Goal: Navigation & Orientation: Understand site structure

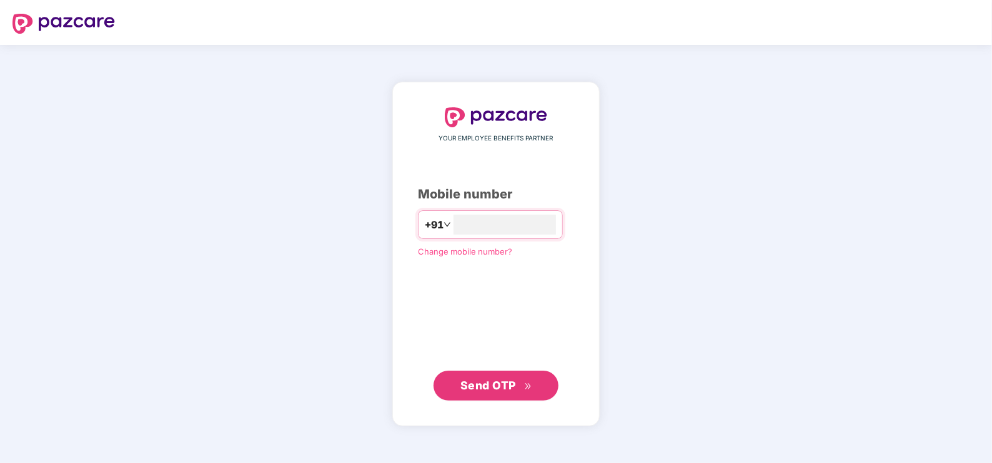
type input "**********"
click at [461, 411] on div "**********" at bounding box center [495, 254] width 207 height 345
click at [489, 392] on span "Send OTP" at bounding box center [496, 385] width 72 height 17
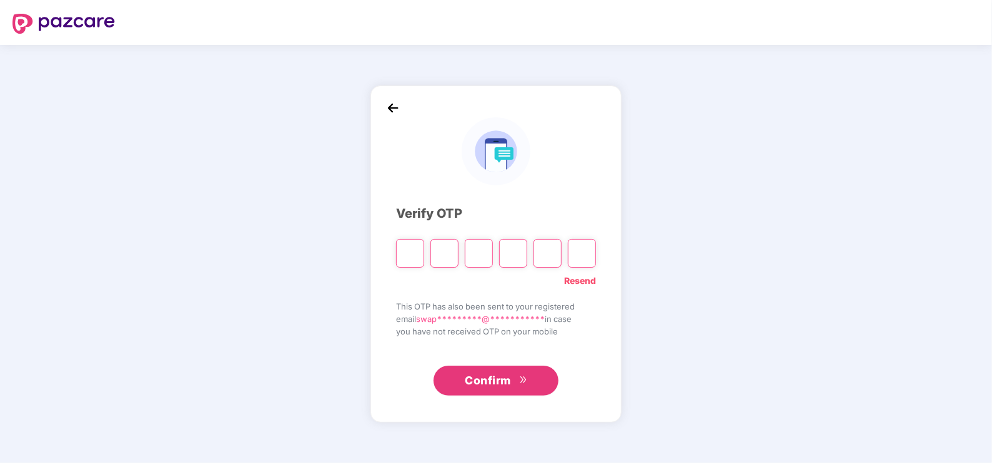
type input "*"
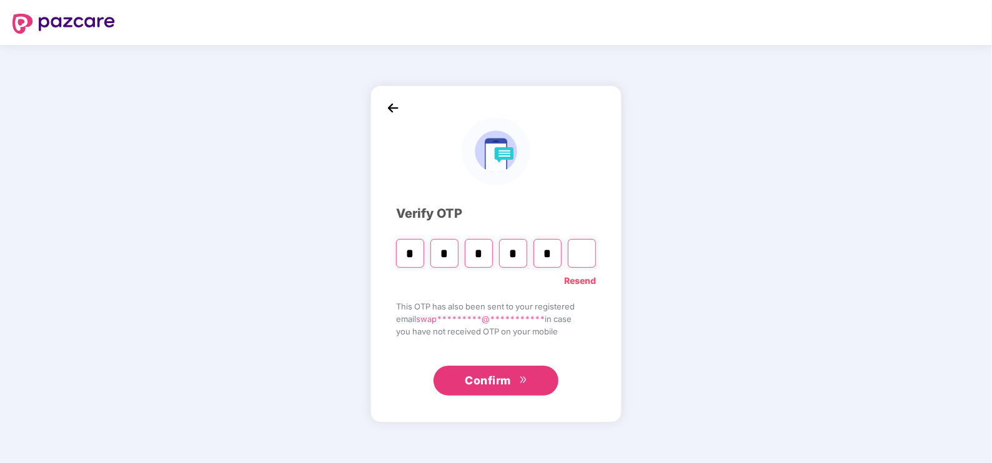
type input "*"
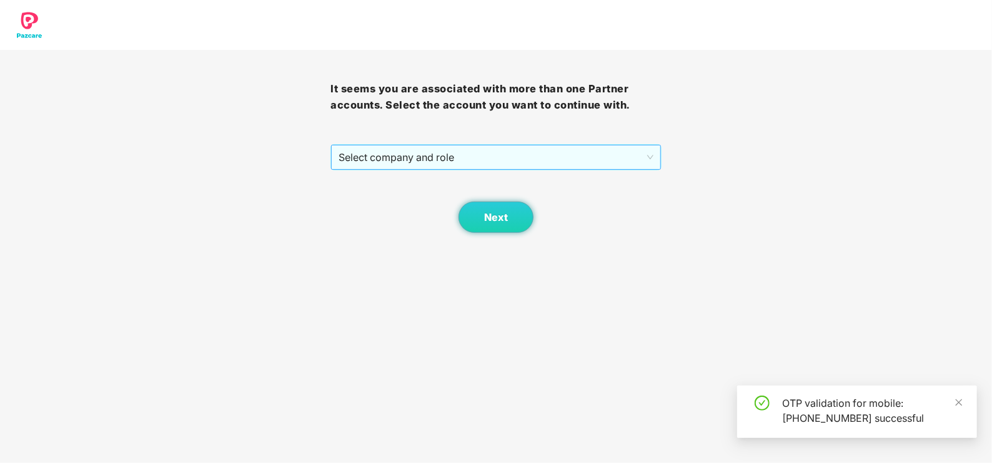
click at [413, 153] on span "Select company and role" at bounding box center [495, 158] width 314 height 24
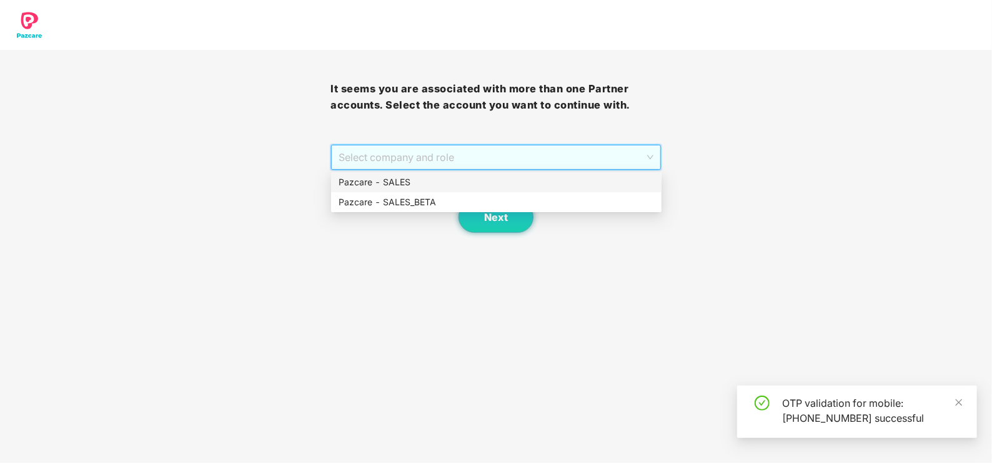
click at [347, 184] on div "Pazcare - SALES" at bounding box center [495, 182] width 315 height 14
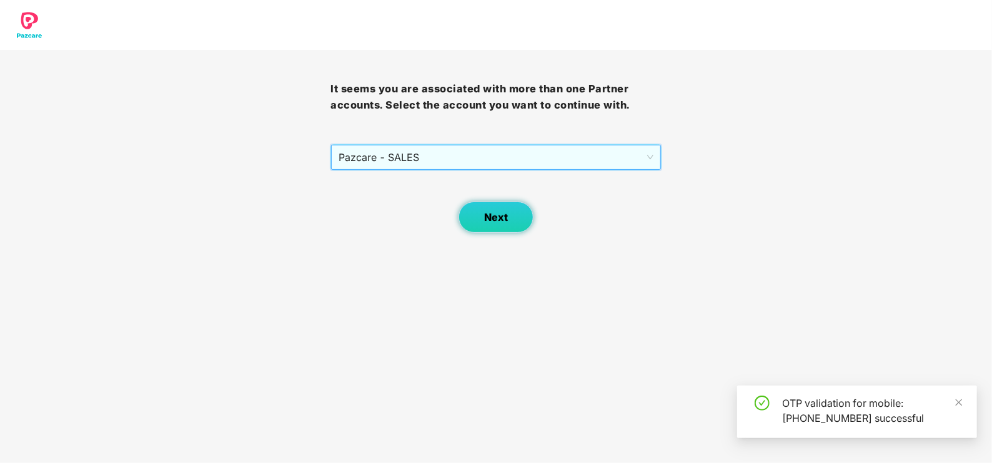
click at [484, 217] on span "Next" at bounding box center [496, 218] width 24 height 12
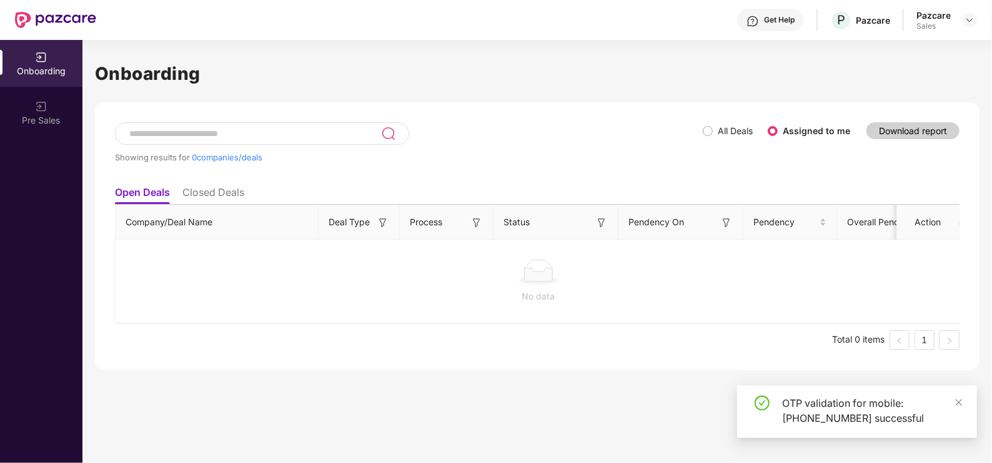
click at [957, 22] on div "Pazcare Sales" at bounding box center [946, 20] width 61 height 22
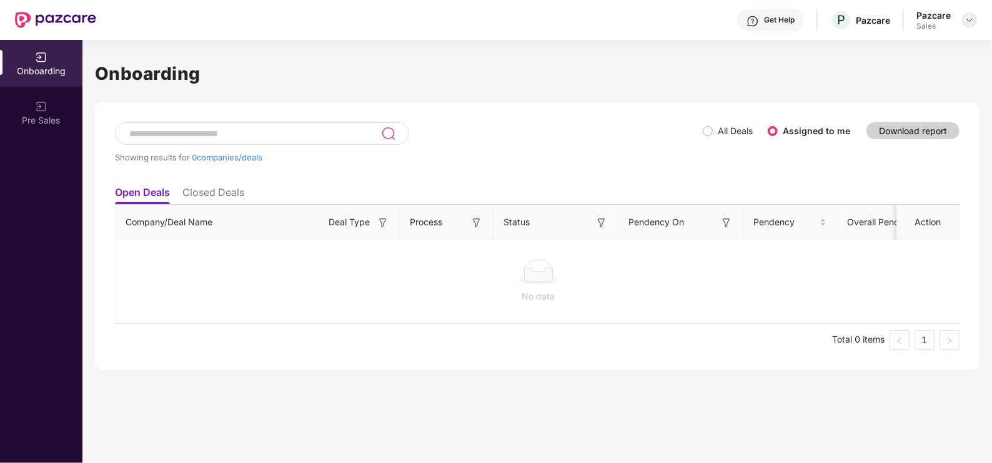
click at [968, 22] on img at bounding box center [969, 20] width 10 height 10
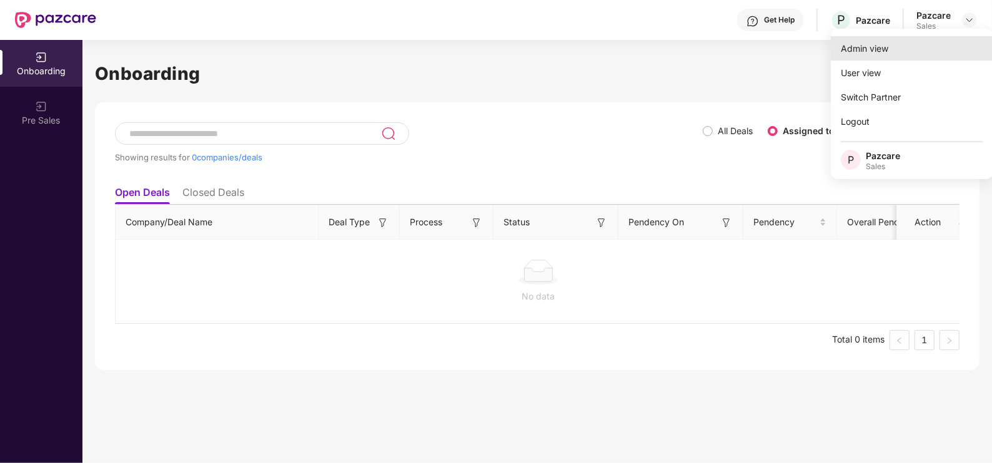
click at [902, 51] on div "Admin view" at bounding box center [912, 48] width 162 height 24
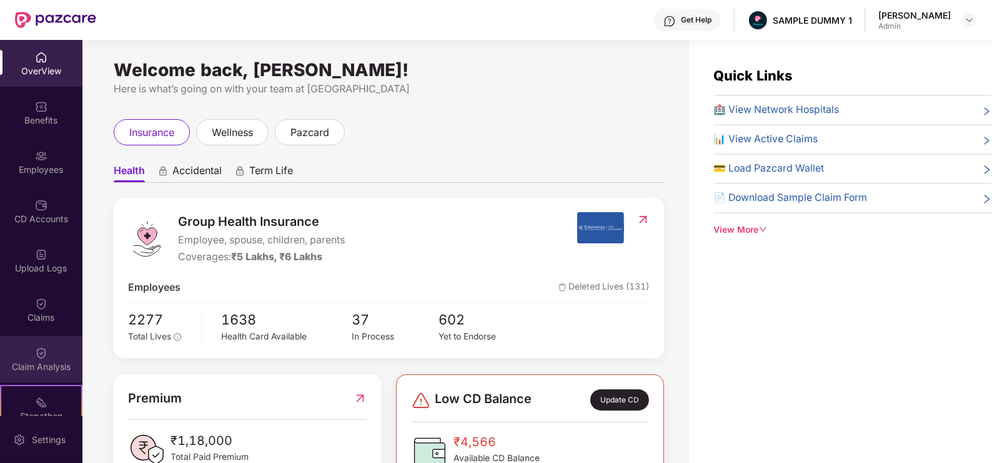
click at [29, 361] on div "Claim Analysis" at bounding box center [41, 367] width 82 height 12
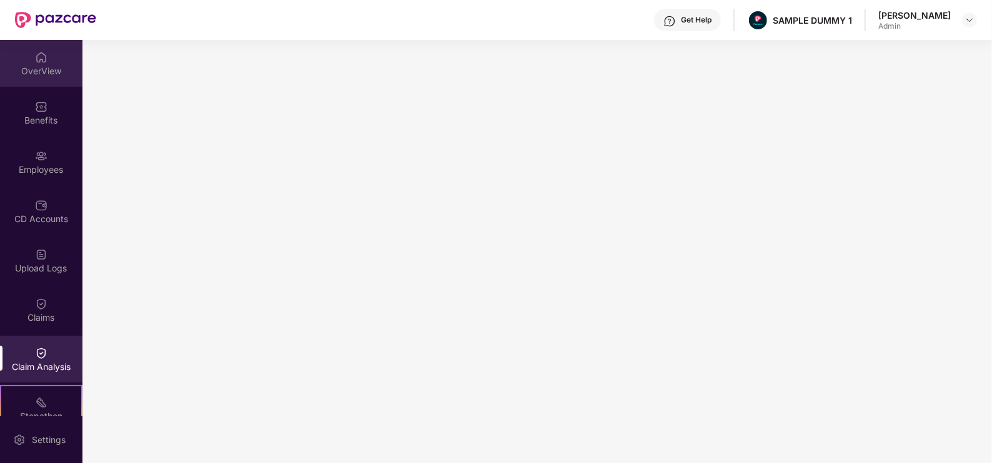
click at [37, 64] on div "OverView" at bounding box center [41, 63] width 82 height 47
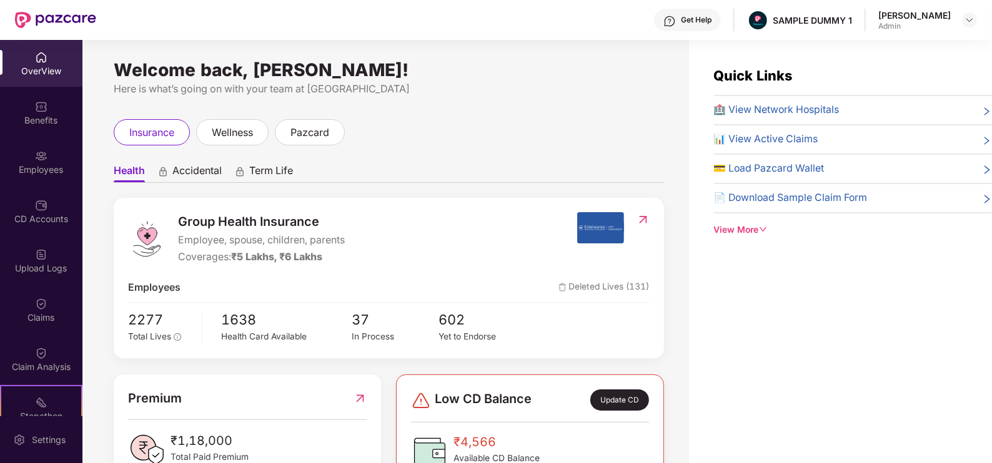
click at [699, 353] on div "Quick Links 🏥 View Network Hospitals 📊 View Active Claims 💳 Load Pazcard Wallet…" at bounding box center [840, 271] width 303 height 463
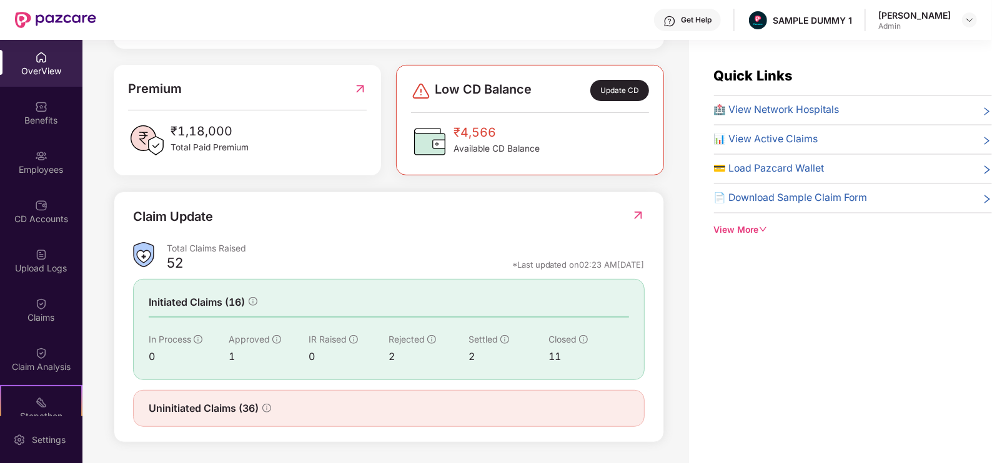
scroll to position [40, 0]
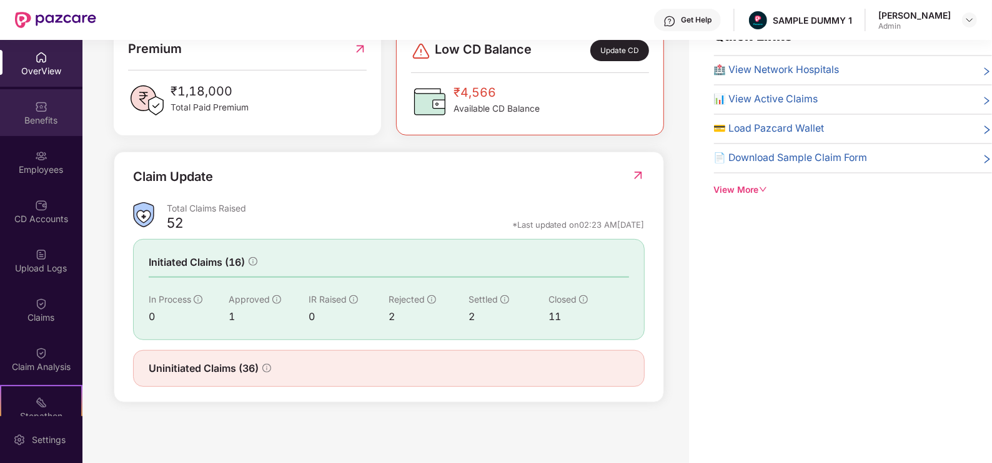
click at [36, 119] on div "Benefits" at bounding box center [41, 120] width 82 height 12
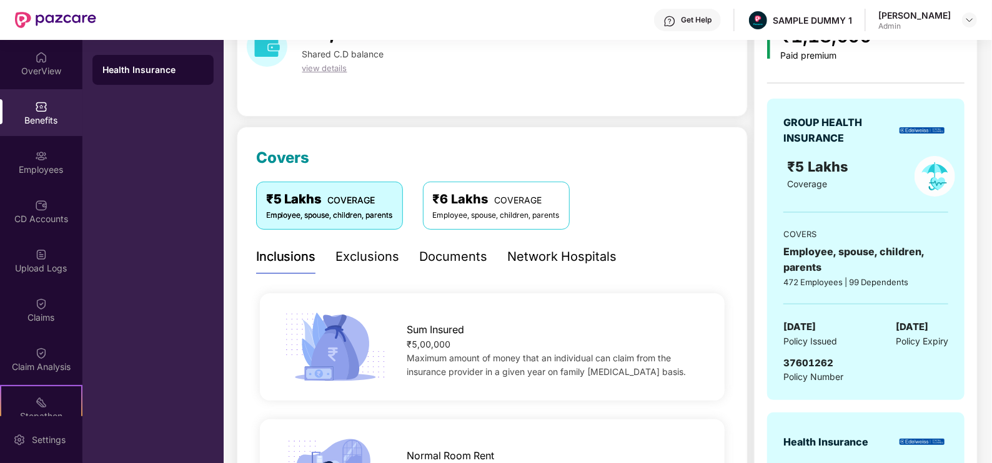
scroll to position [75, 0]
click at [378, 271] on div "Exclusions" at bounding box center [368, 257] width 64 height 34
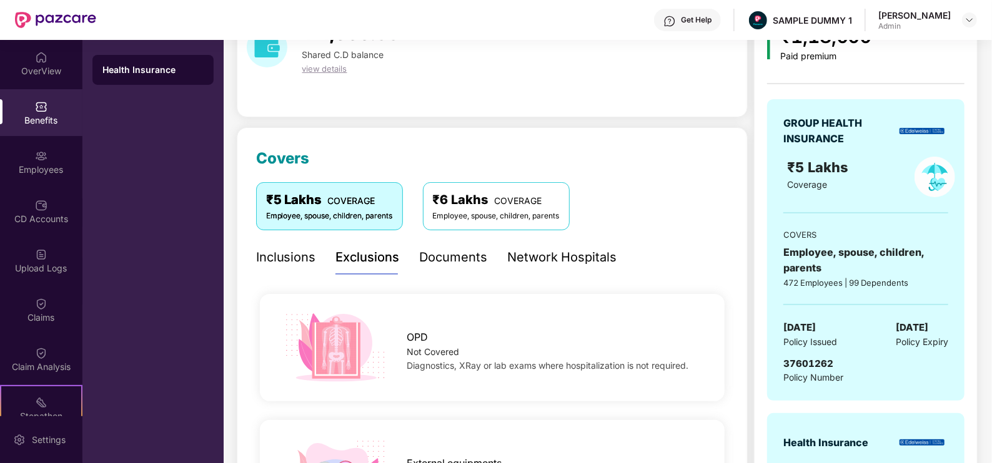
click at [449, 256] on div "Documents" at bounding box center [454, 257] width 68 height 19
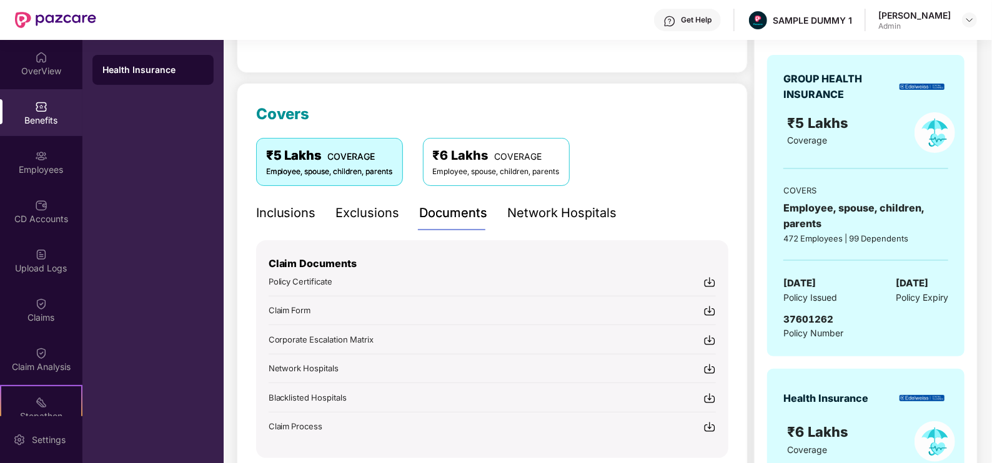
scroll to position [122, 0]
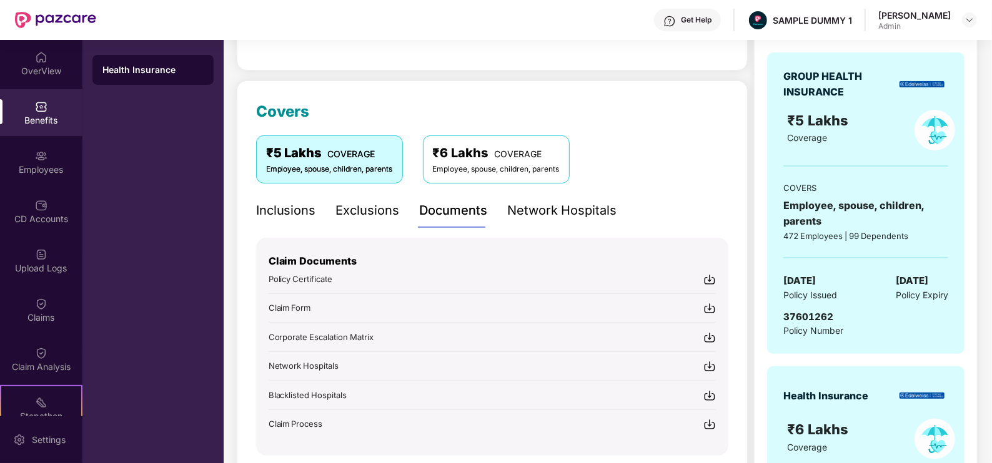
click at [518, 206] on div "Network Hospitals" at bounding box center [562, 210] width 109 height 19
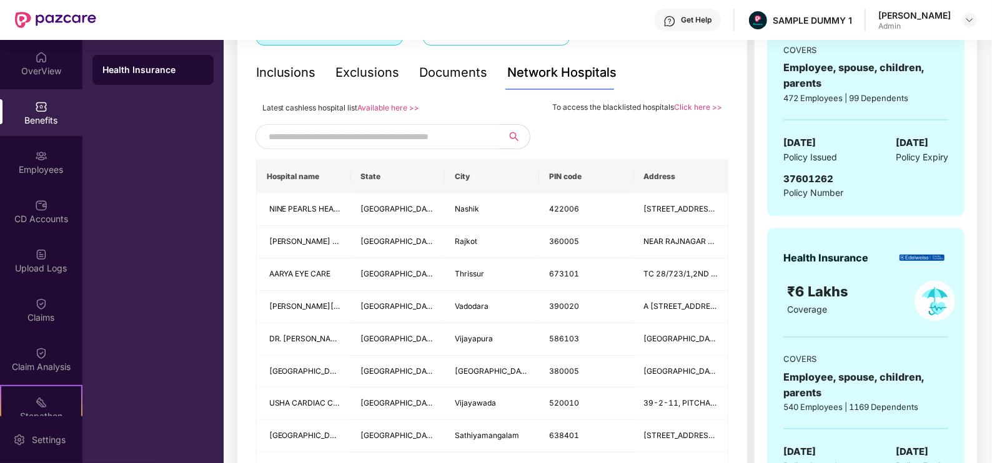
scroll to position [264, 0]
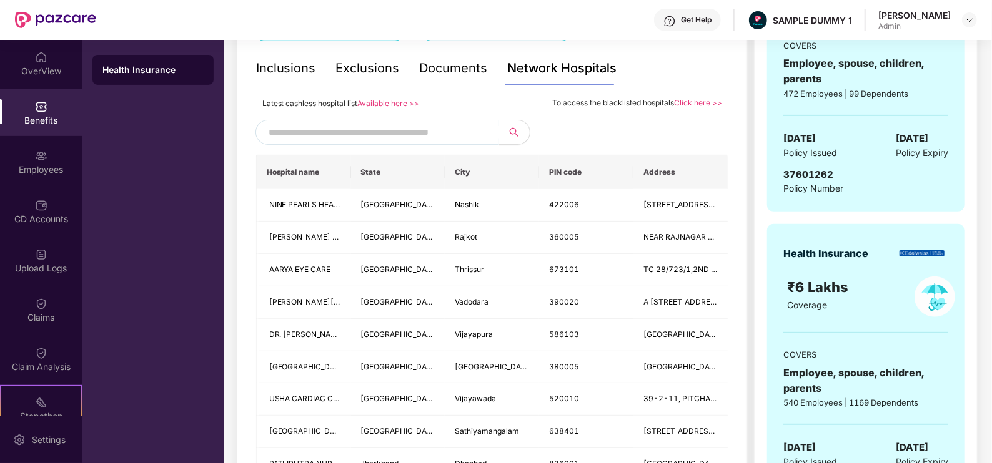
click at [425, 137] on input "text" at bounding box center [376, 132] width 214 height 19
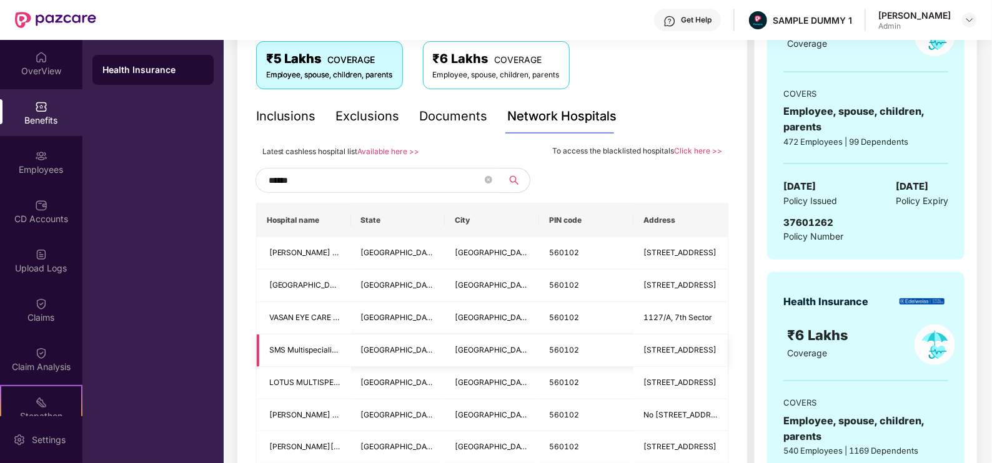
scroll to position [240, 0]
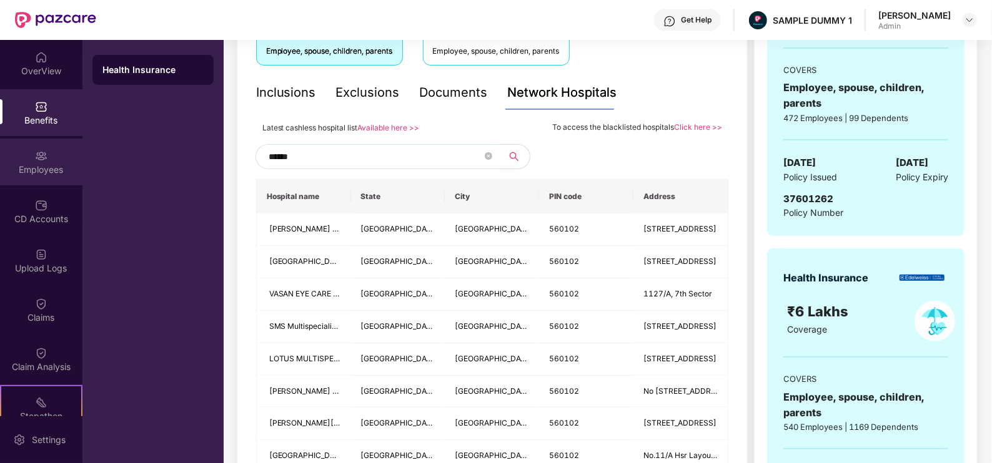
type input "******"
click at [48, 169] on div "Employees" at bounding box center [41, 170] width 82 height 12
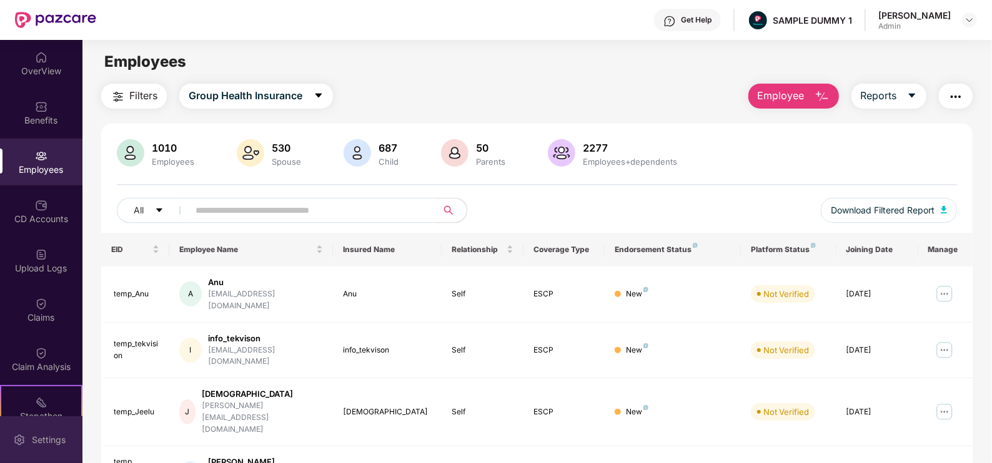
click at [49, 443] on div "Settings" at bounding box center [48, 440] width 41 height 12
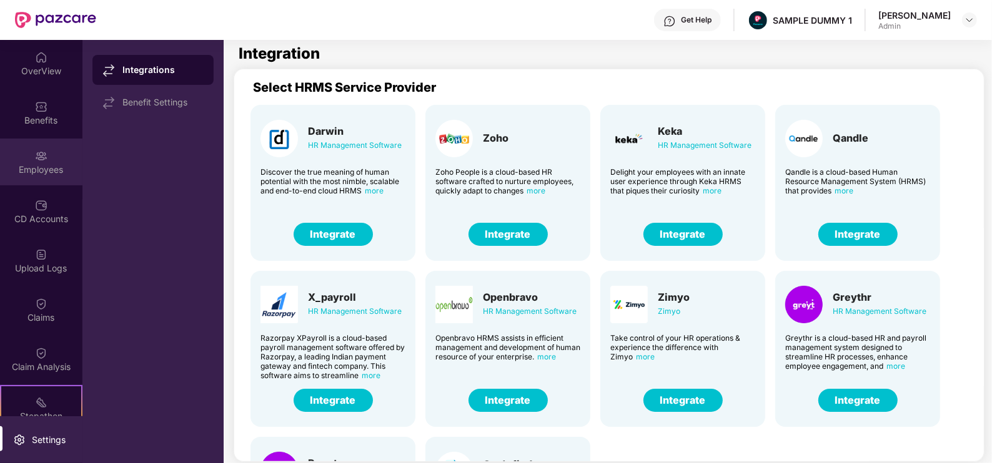
click at [45, 171] on div "Employees" at bounding box center [41, 170] width 82 height 12
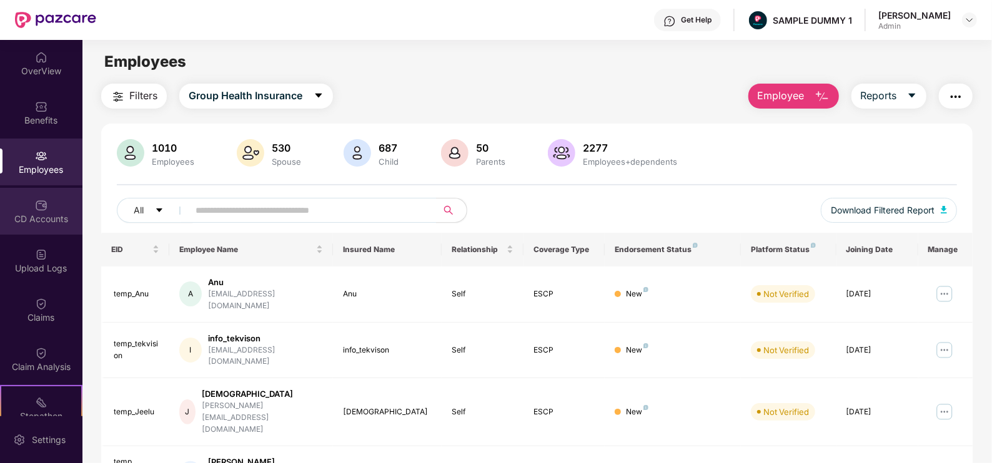
click at [50, 205] on div "CD Accounts" at bounding box center [41, 211] width 82 height 47
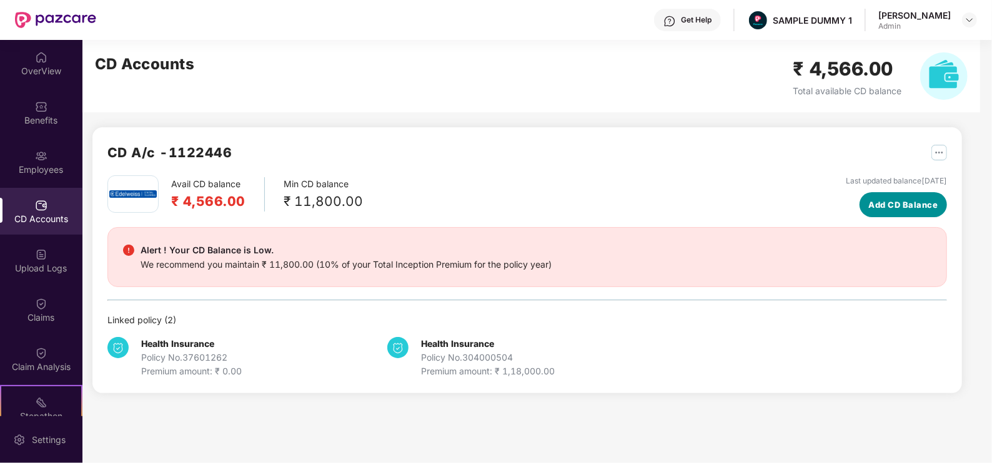
click at [912, 200] on span "Add CD Balance" at bounding box center [903, 205] width 69 height 12
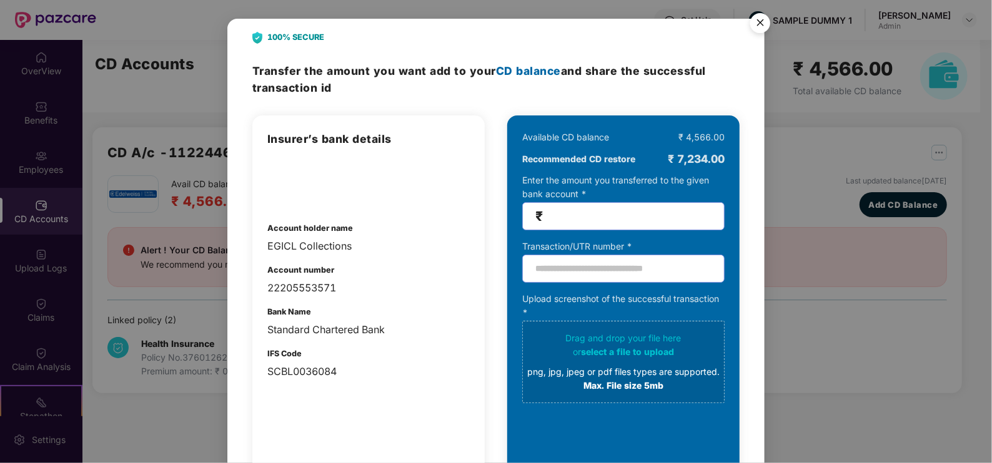
click at [761, 19] on img "Close" at bounding box center [760, 24] width 35 height 35
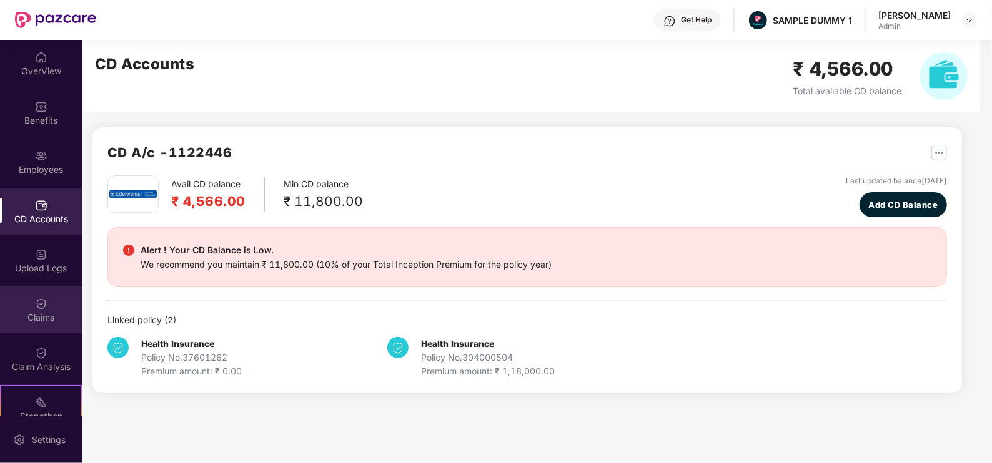
click at [45, 314] on div "Claims" at bounding box center [41, 318] width 82 height 12
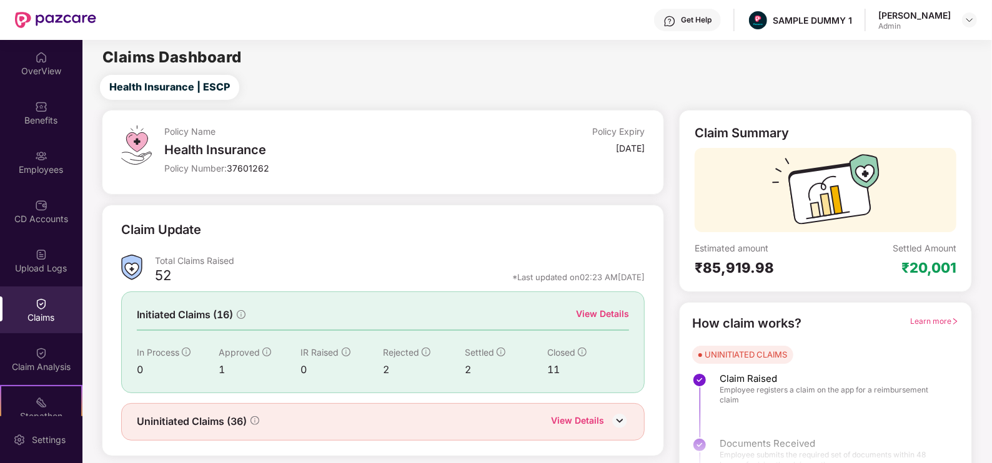
scroll to position [25, 0]
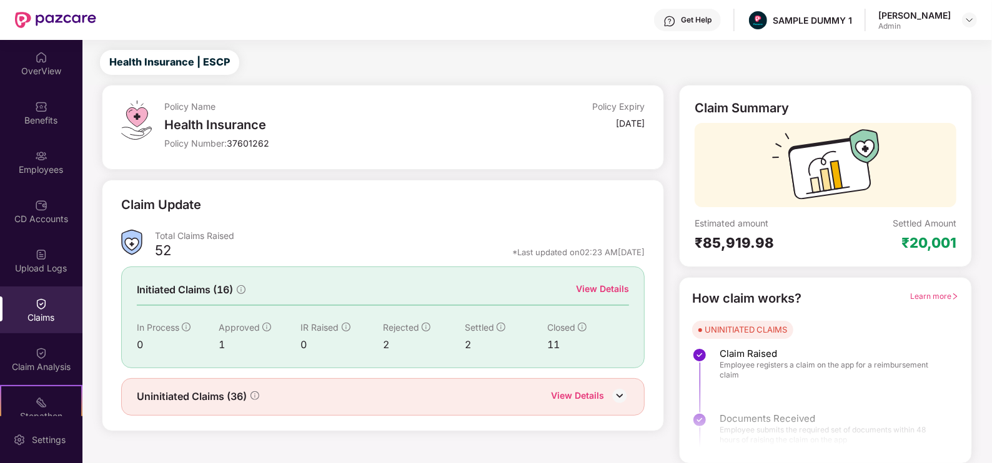
click at [922, 296] on span "Learn more" at bounding box center [934, 296] width 49 height 9
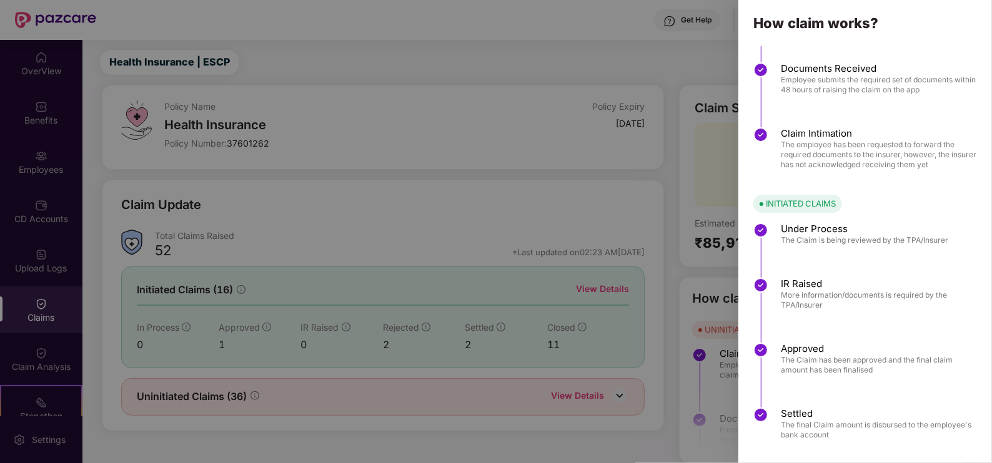
scroll to position [87, 0]
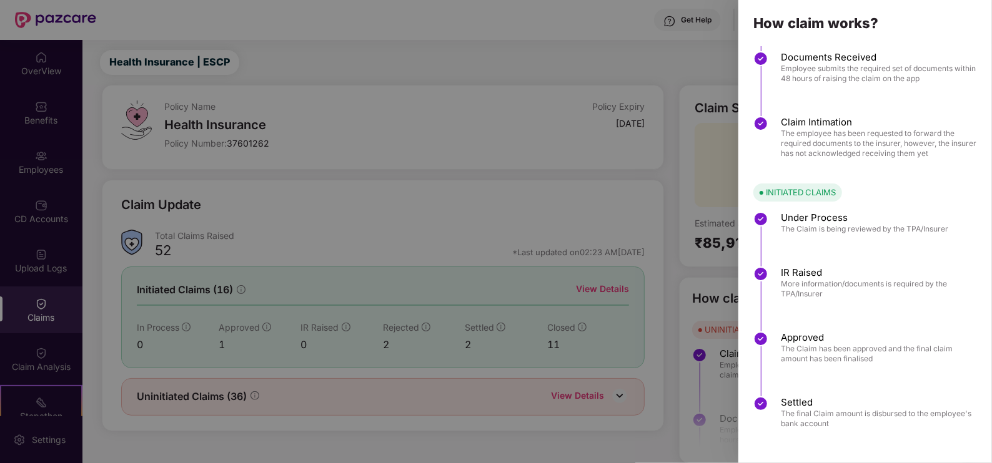
click at [663, 55] on div at bounding box center [496, 231] width 992 height 463
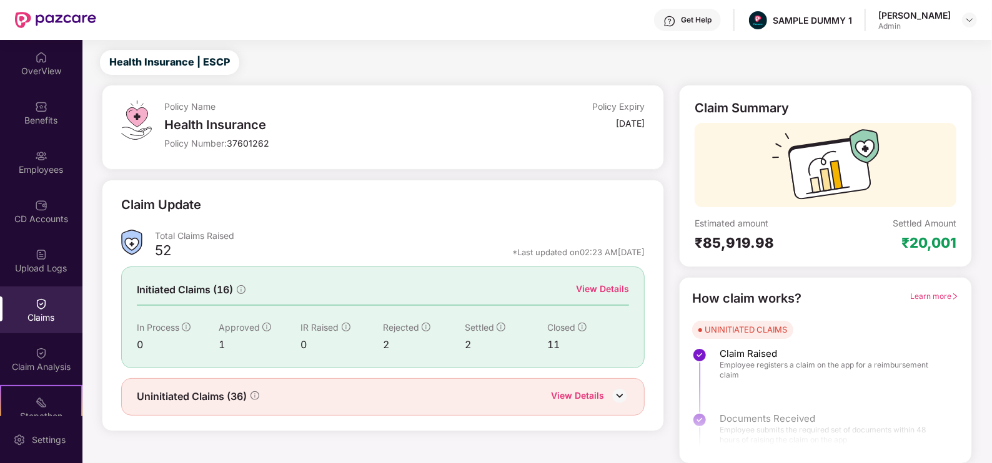
click at [615, 284] on div "View Details" at bounding box center [602, 289] width 53 height 14
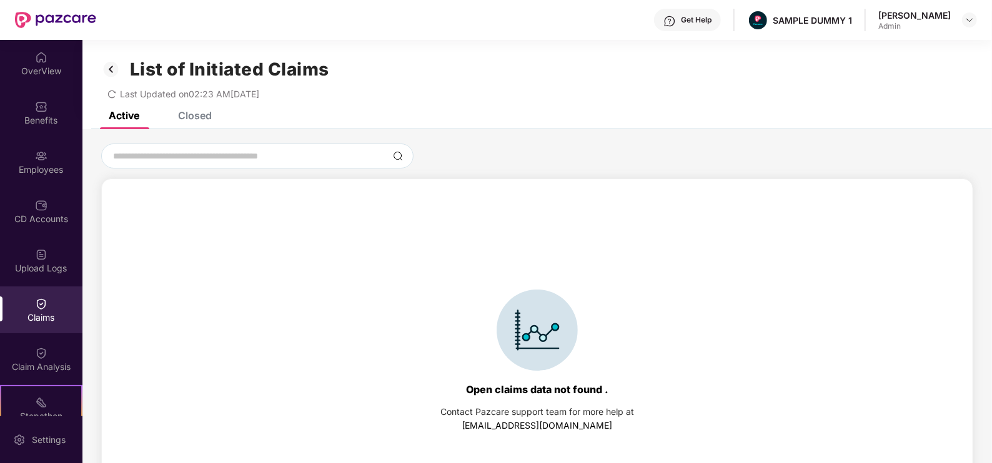
click at [202, 114] on div "Closed" at bounding box center [195, 115] width 34 height 12
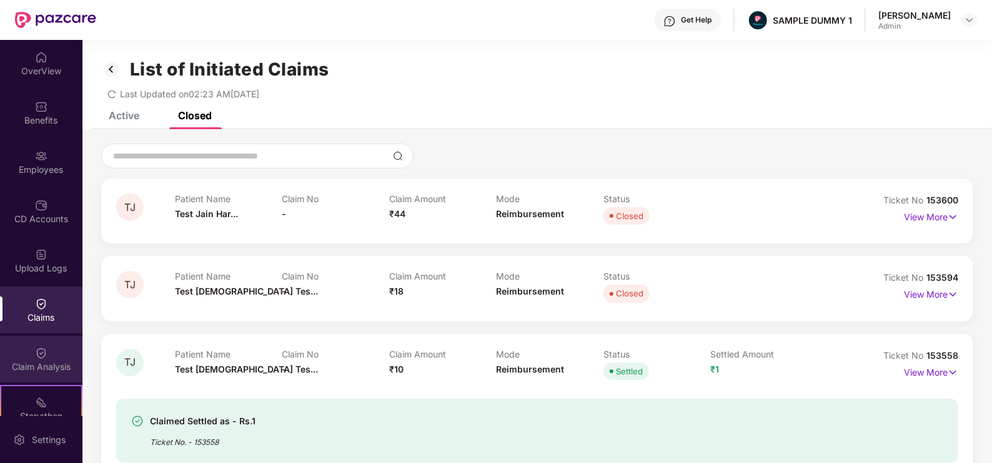
click at [44, 353] on img at bounding box center [41, 353] width 12 height 12
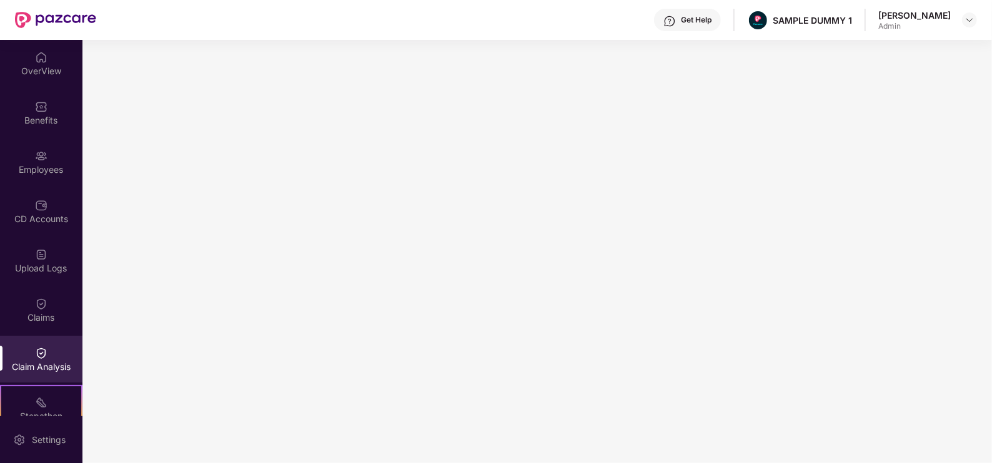
scroll to position [165, 0]
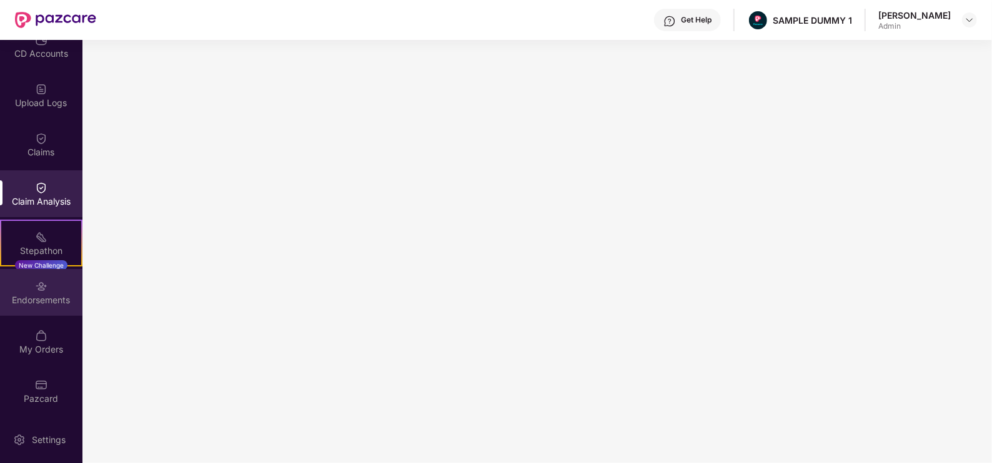
click at [46, 300] on div "Endorsements" at bounding box center [41, 300] width 82 height 12
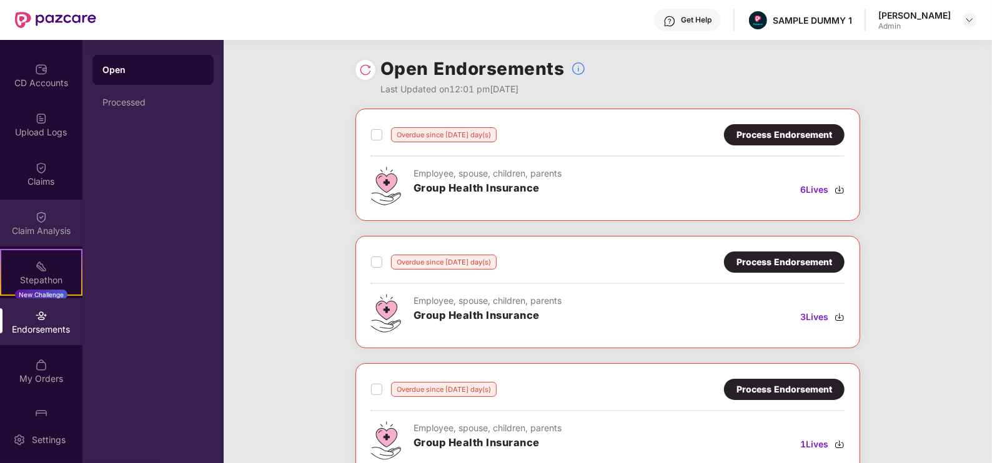
scroll to position [165, 0]
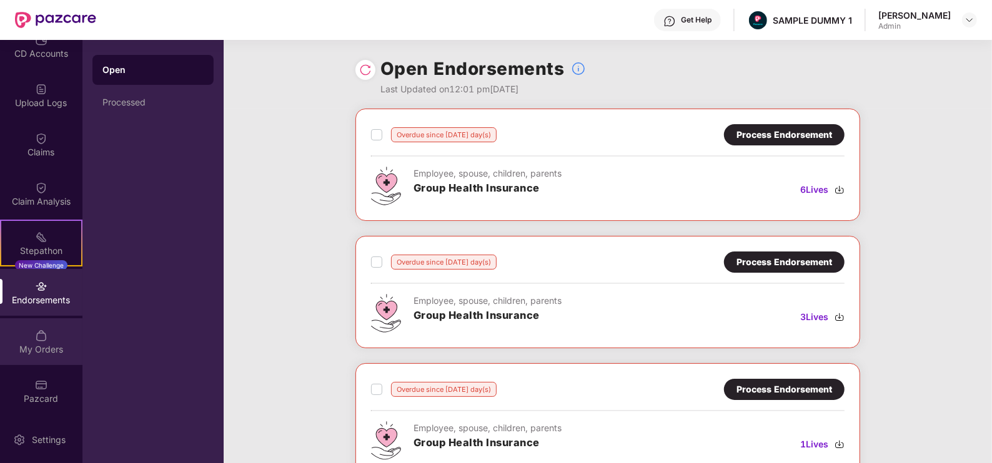
click at [56, 348] on div "My Orders" at bounding box center [41, 349] width 82 height 12
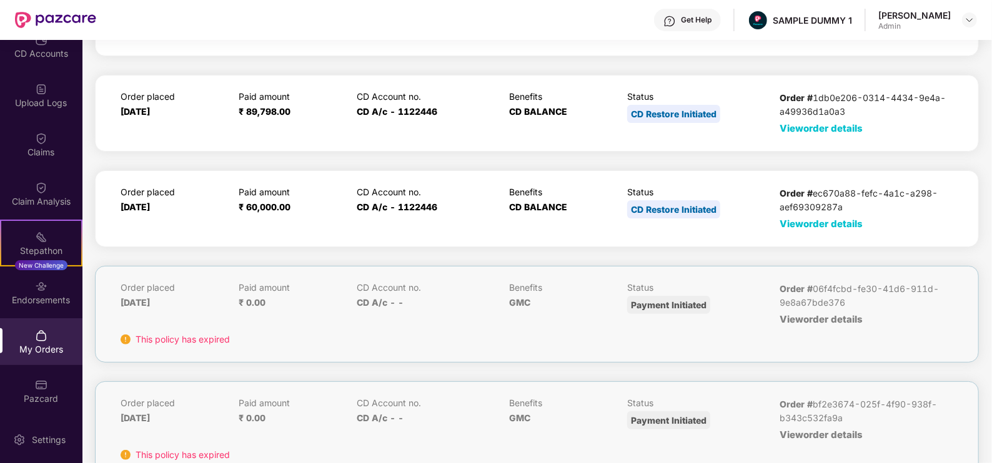
scroll to position [94, 0]
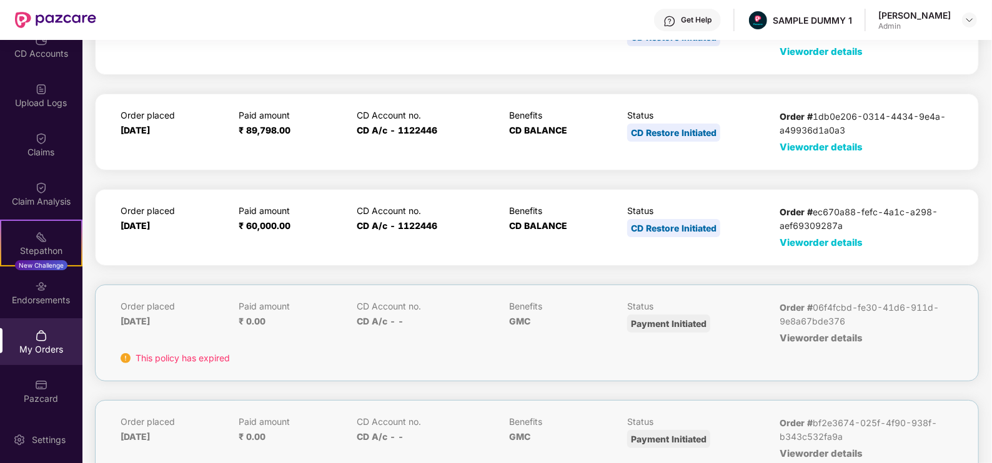
click at [825, 244] on span "View order details" at bounding box center [820, 243] width 83 height 12
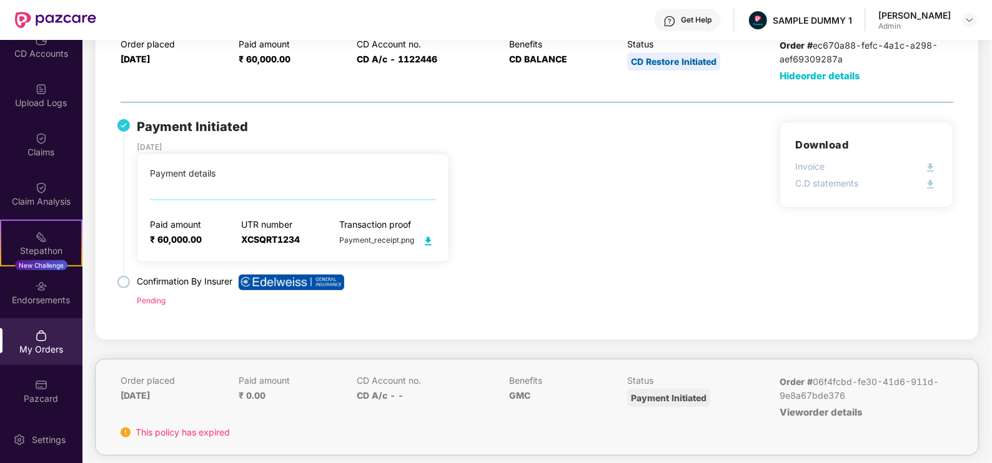
scroll to position [263, 0]
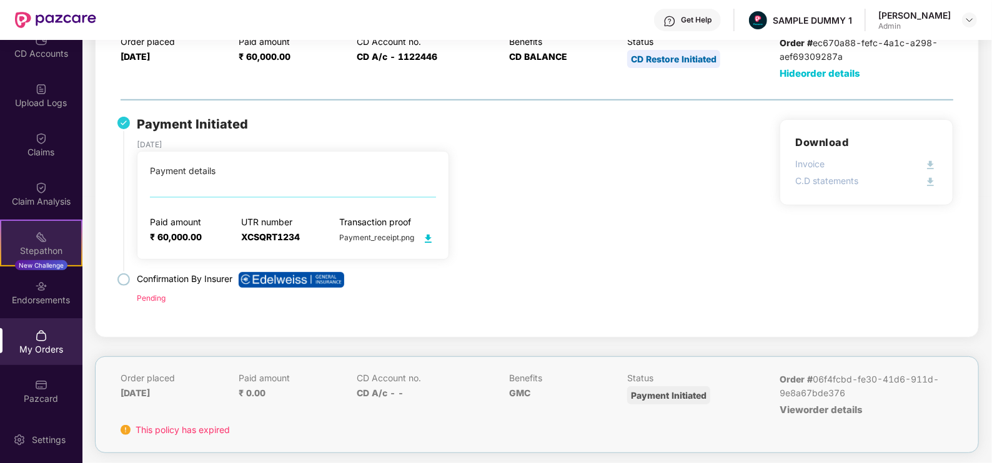
click at [50, 260] on div "New Challenge" at bounding box center [41, 265] width 52 height 10
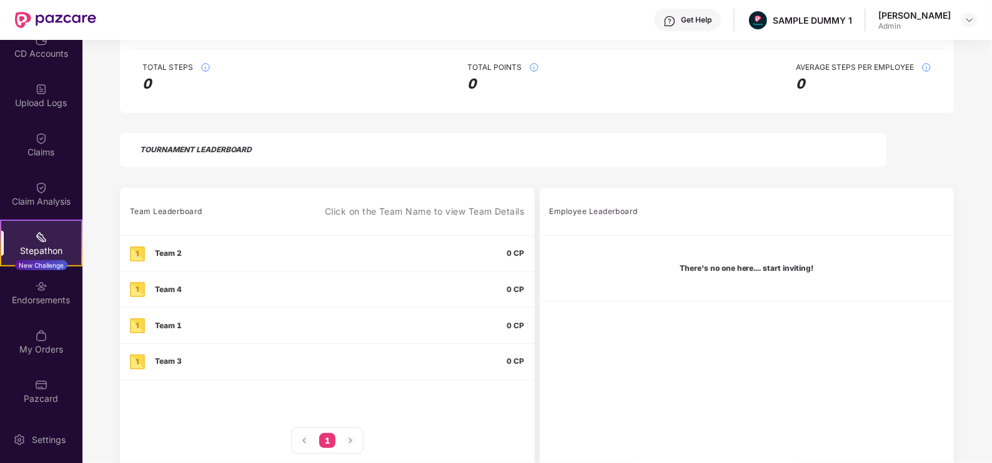
scroll to position [257, 0]
